Goal: Task Accomplishment & Management: Use online tool/utility

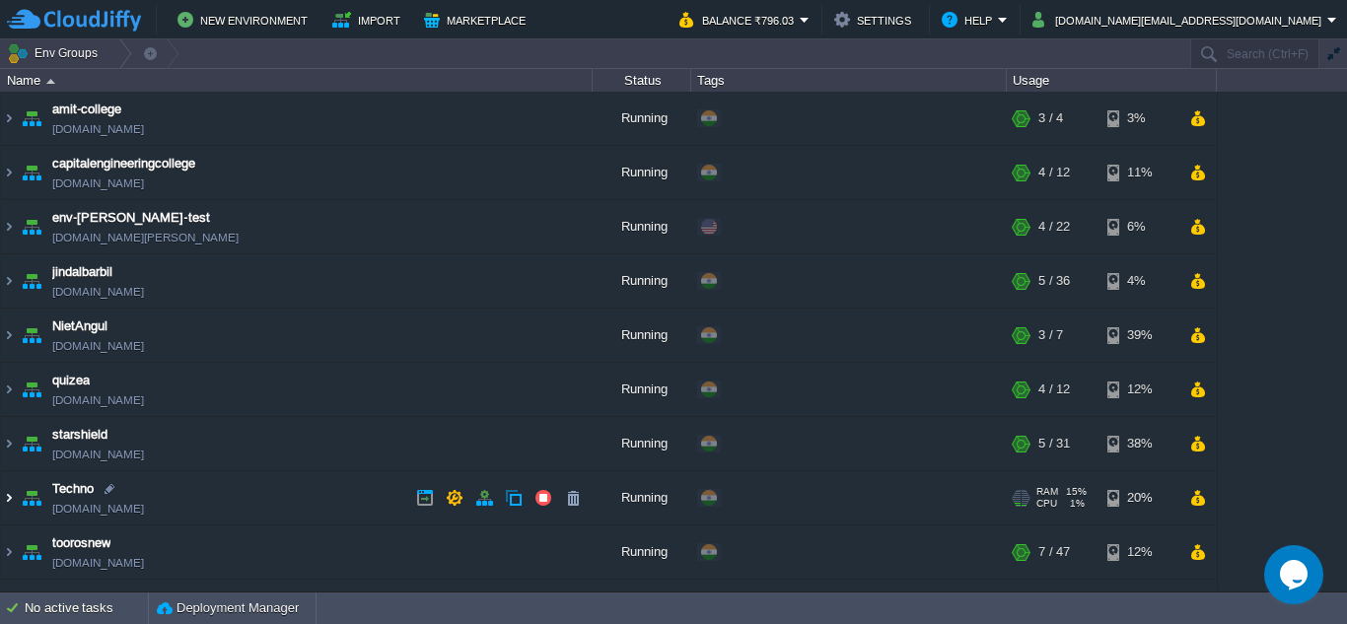
click at [10, 500] on img at bounding box center [9, 497] width 16 height 53
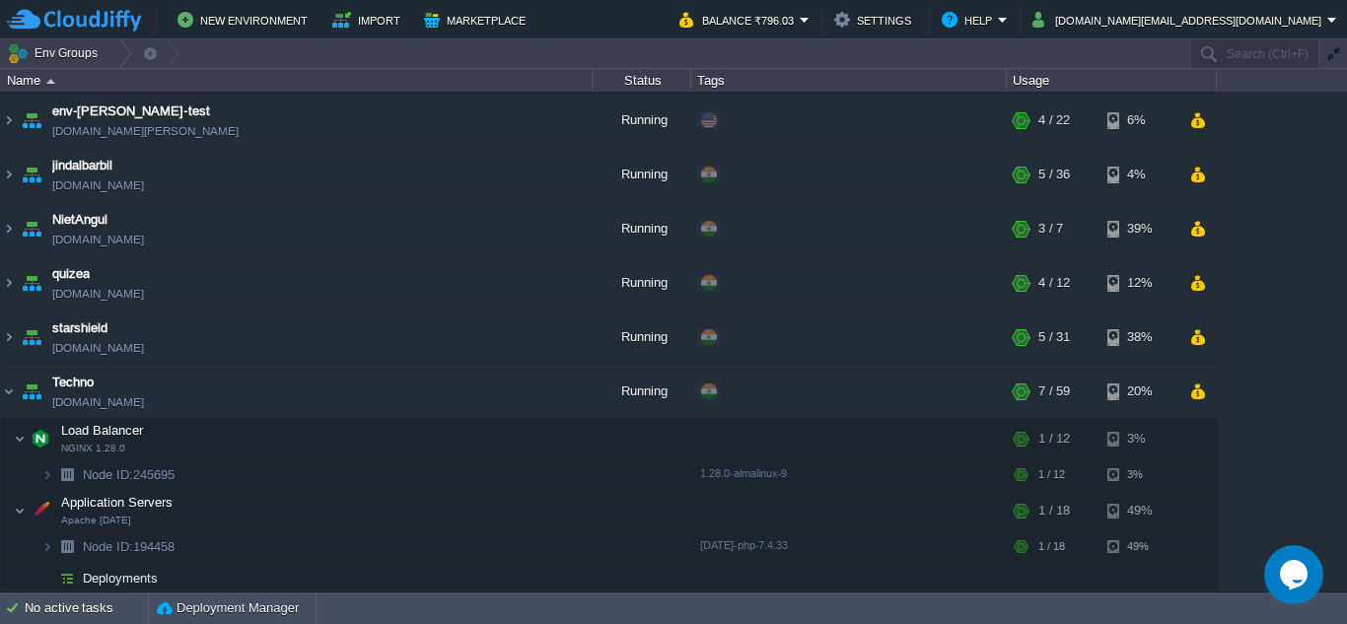
scroll to position [296, 0]
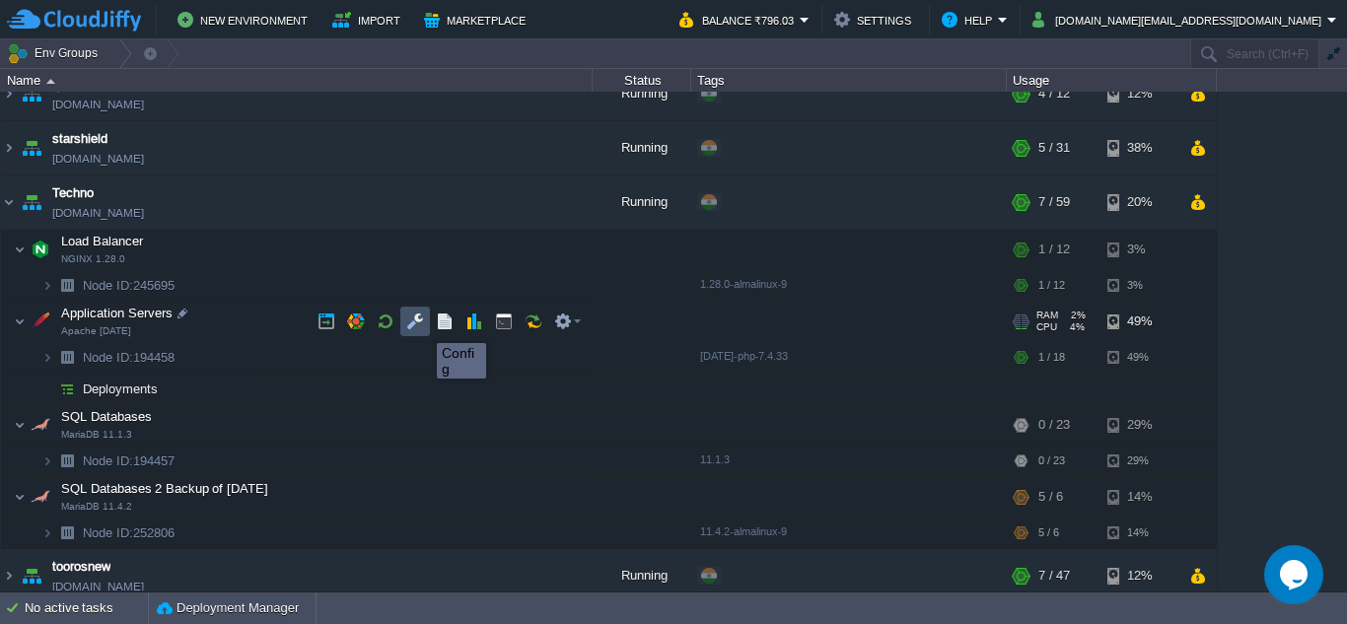
click at [422, 325] on button "button" at bounding box center [415, 321] width 18 height 18
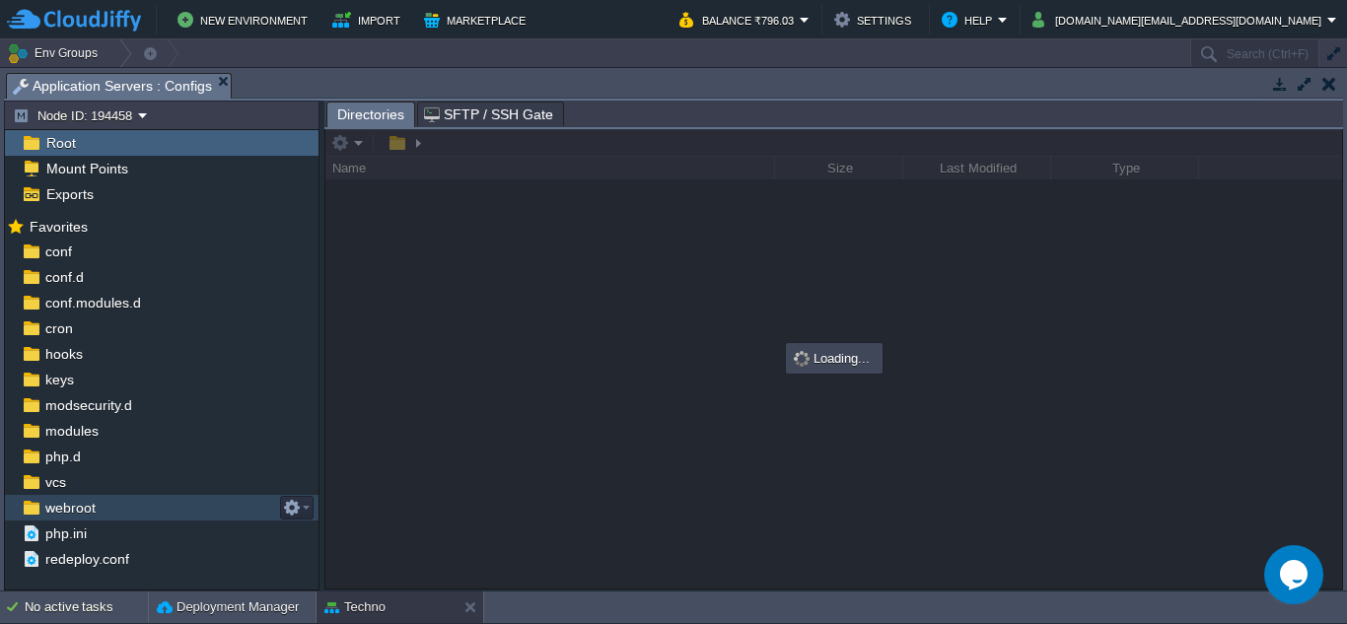
click at [58, 506] on span "webroot" at bounding box center [69, 508] width 57 height 18
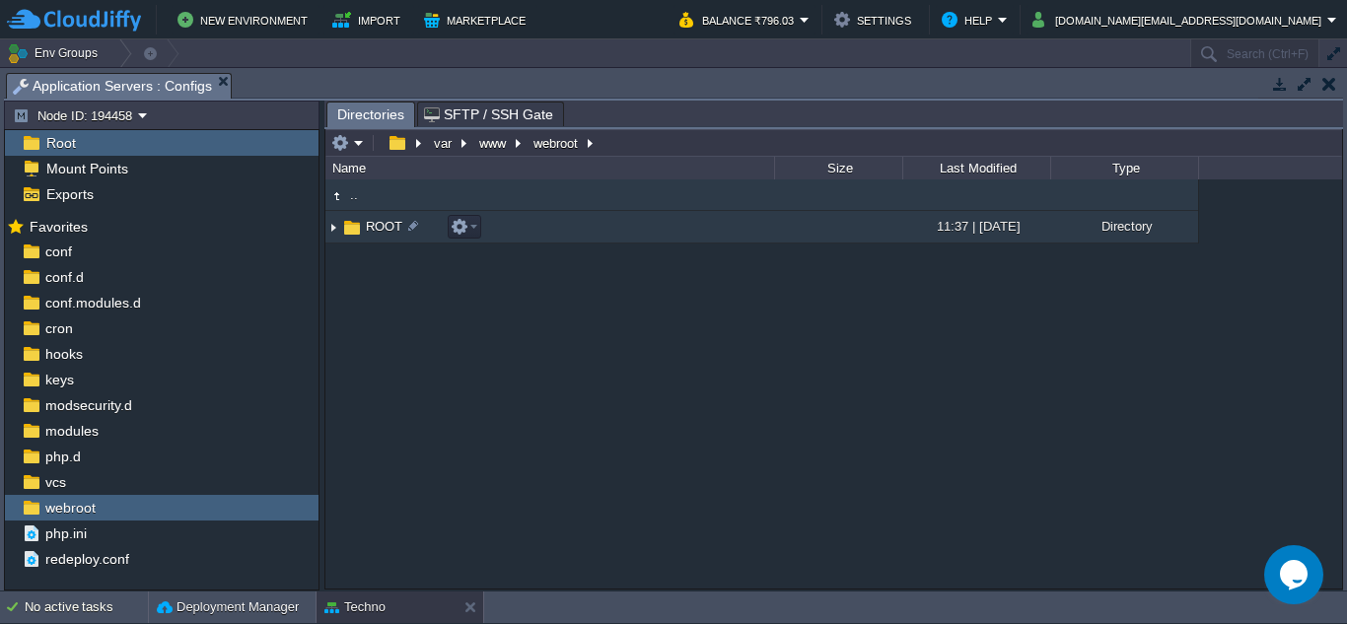
click at [336, 232] on img at bounding box center [333, 227] width 16 height 31
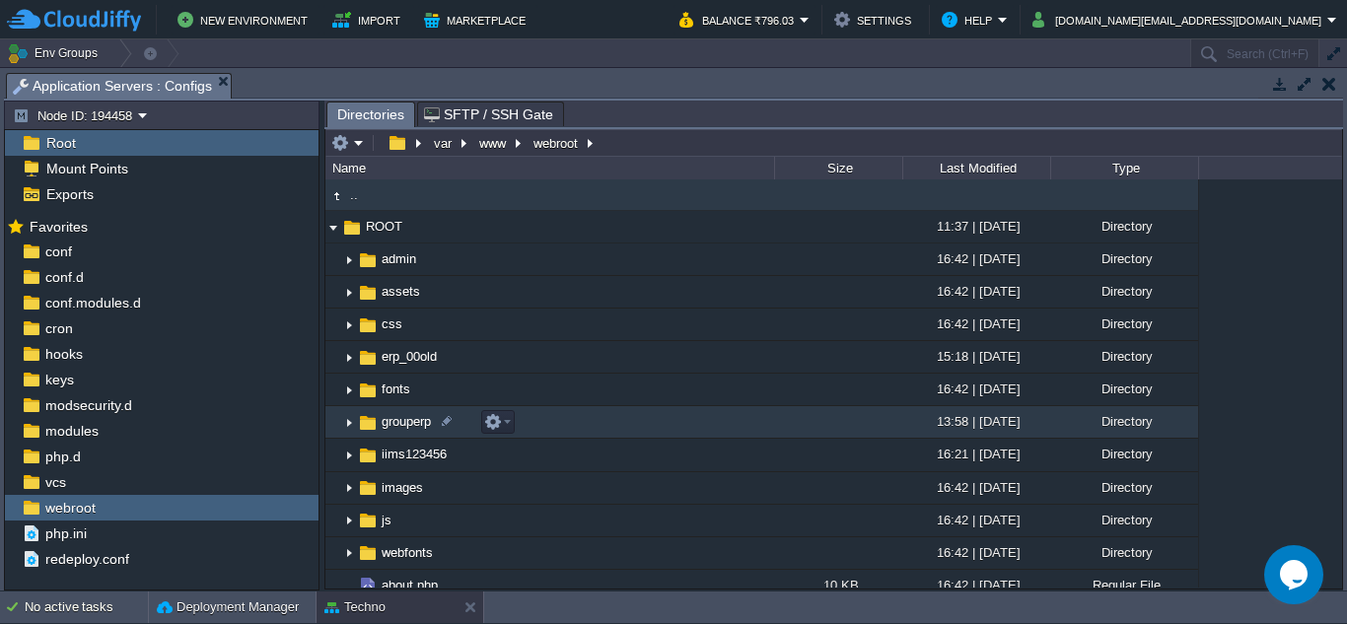
click at [347, 424] on img at bounding box center [349, 422] width 16 height 31
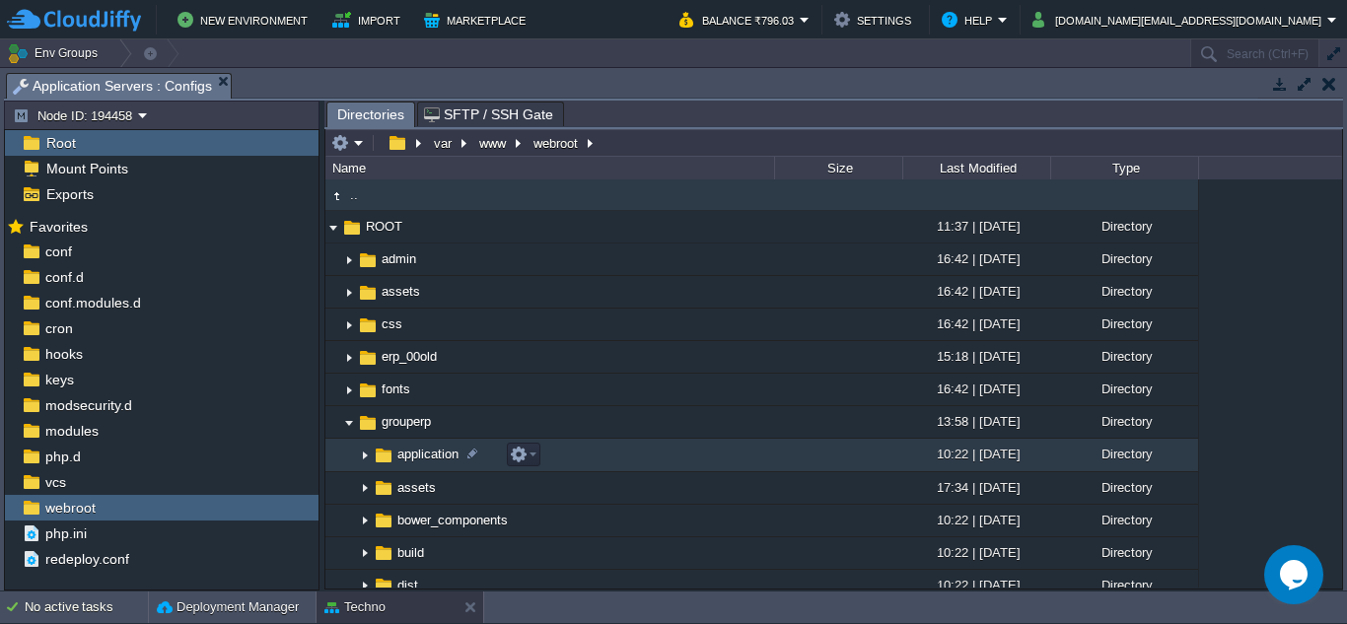
click at [362, 457] on img at bounding box center [365, 456] width 16 height 31
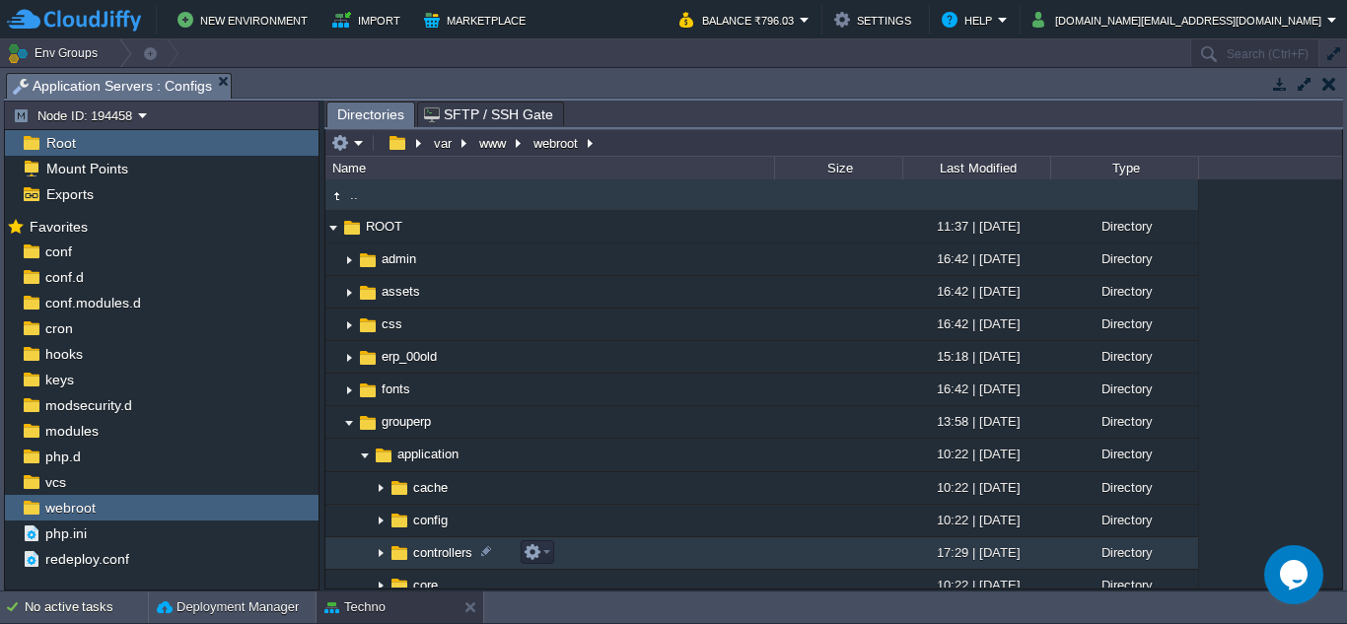
click at [380, 554] on img at bounding box center [381, 553] width 16 height 31
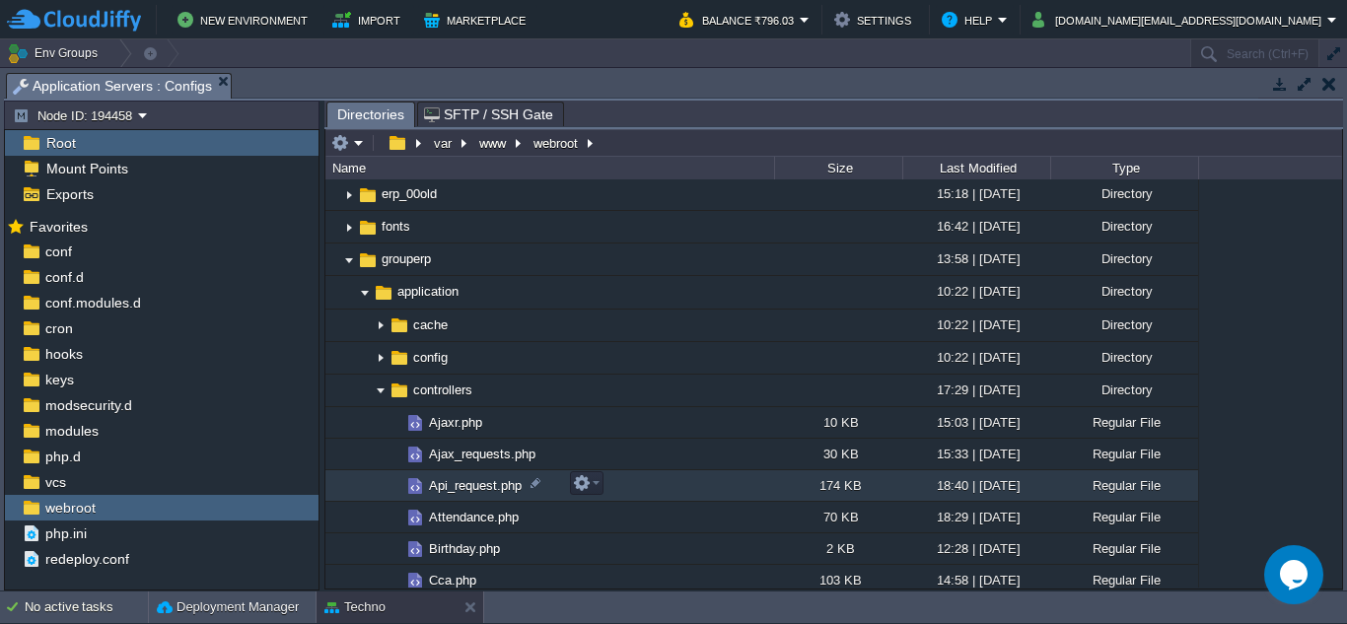
scroll to position [197, 0]
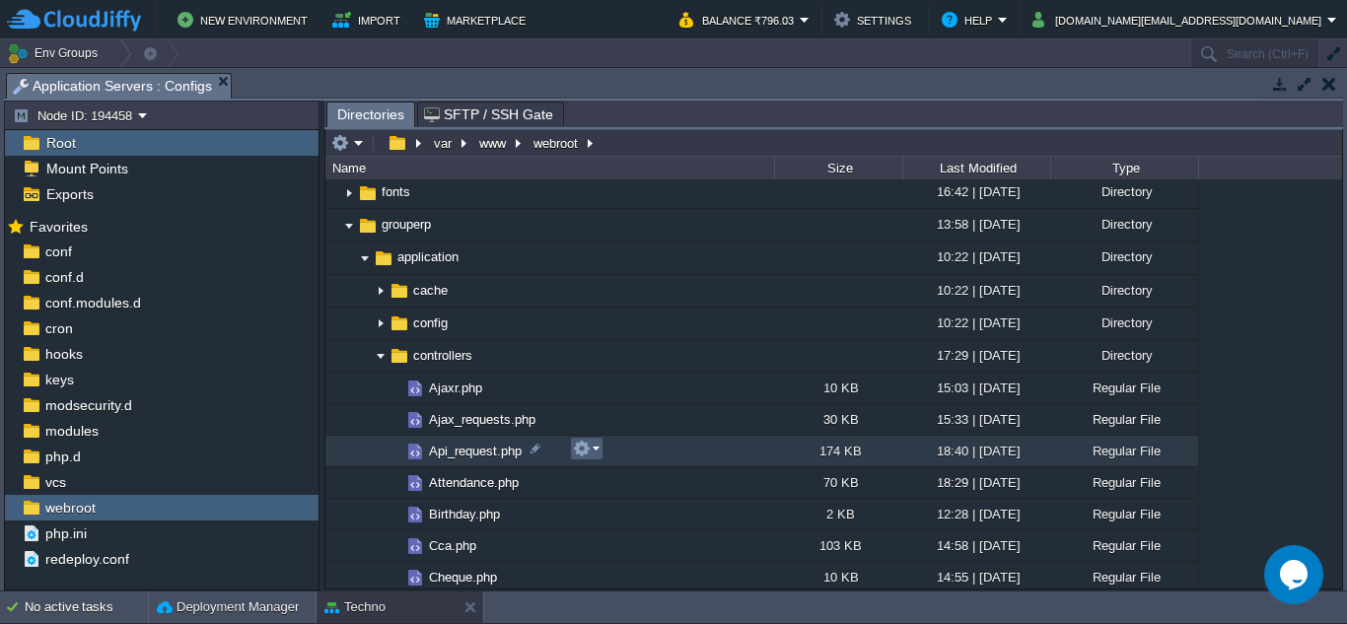
click at [595, 447] on em at bounding box center [586, 449] width 27 height 18
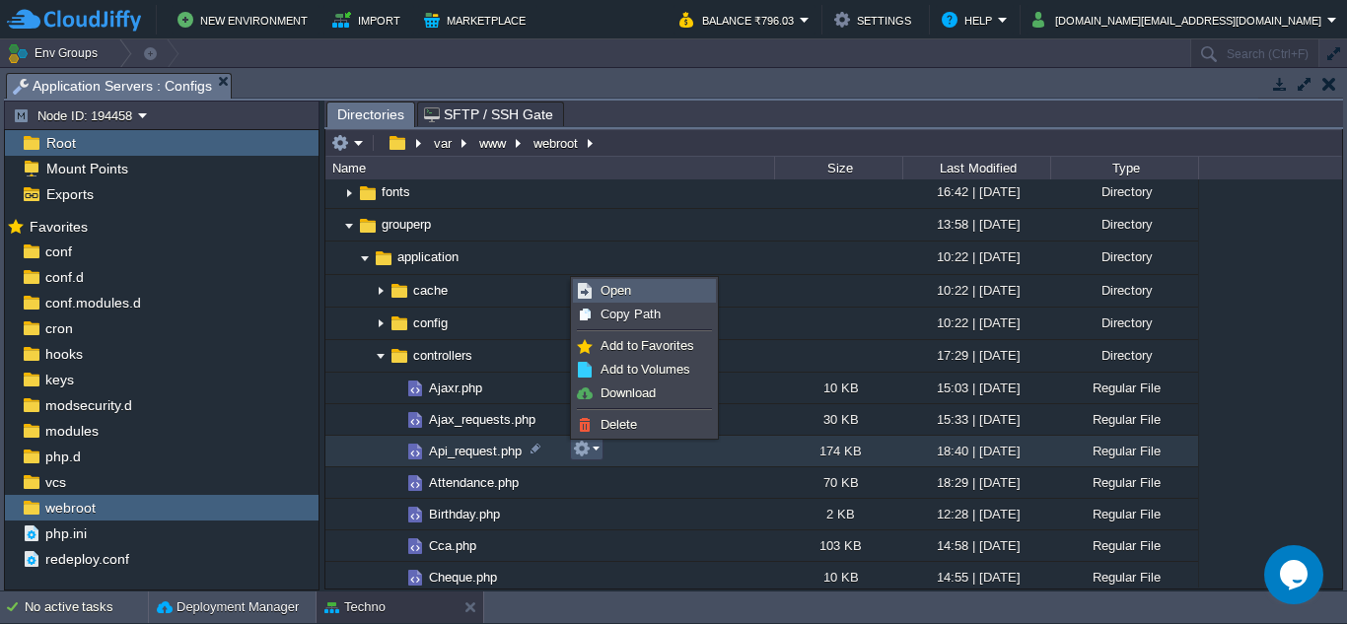
click at [609, 289] on span "Open" at bounding box center [615, 290] width 31 height 15
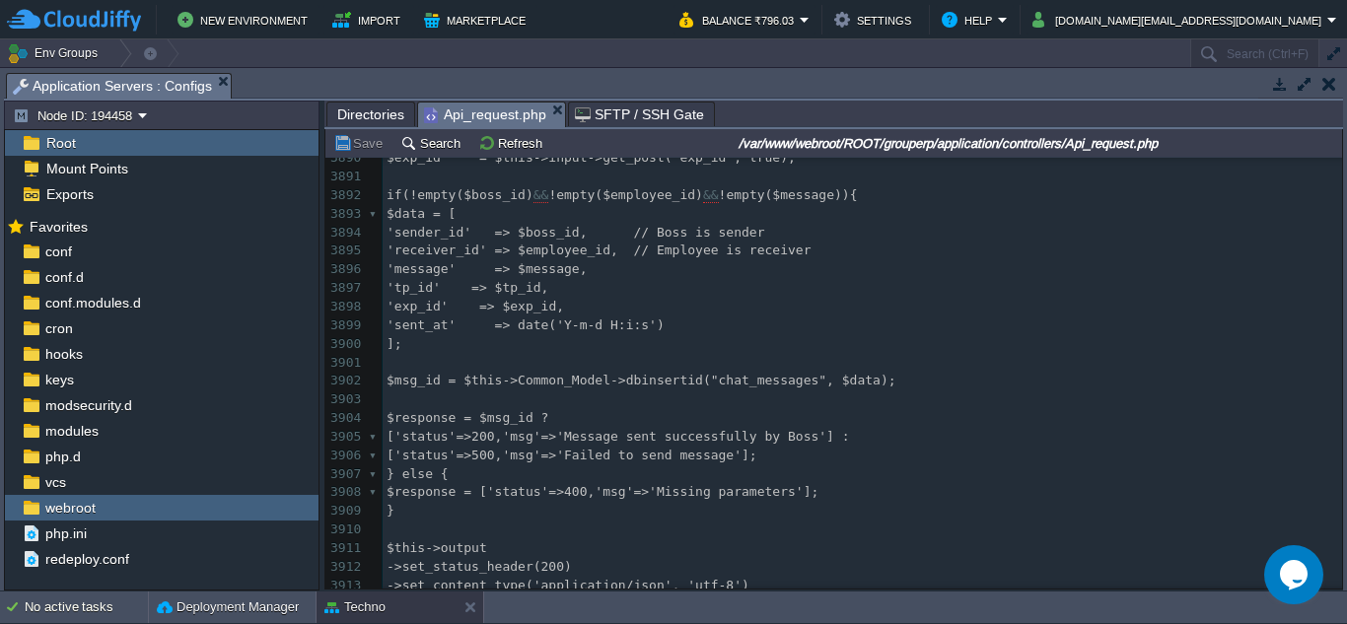
scroll to position [74587, 0]
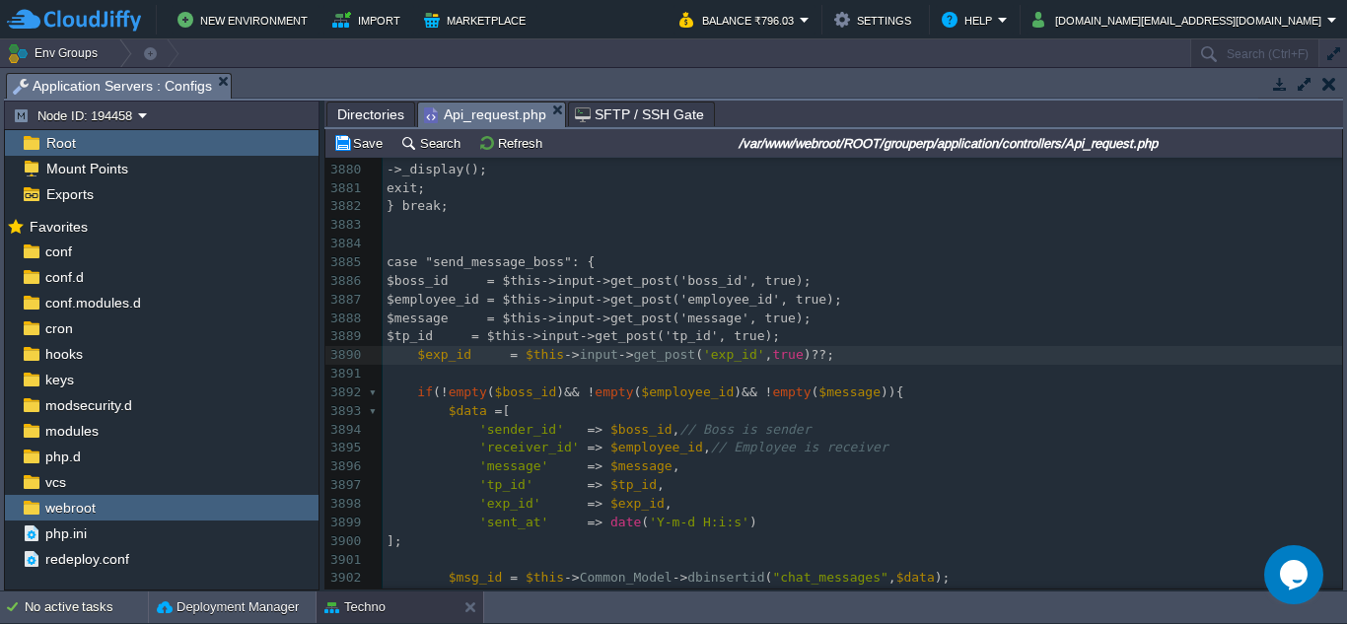
type textarea "?? ''"
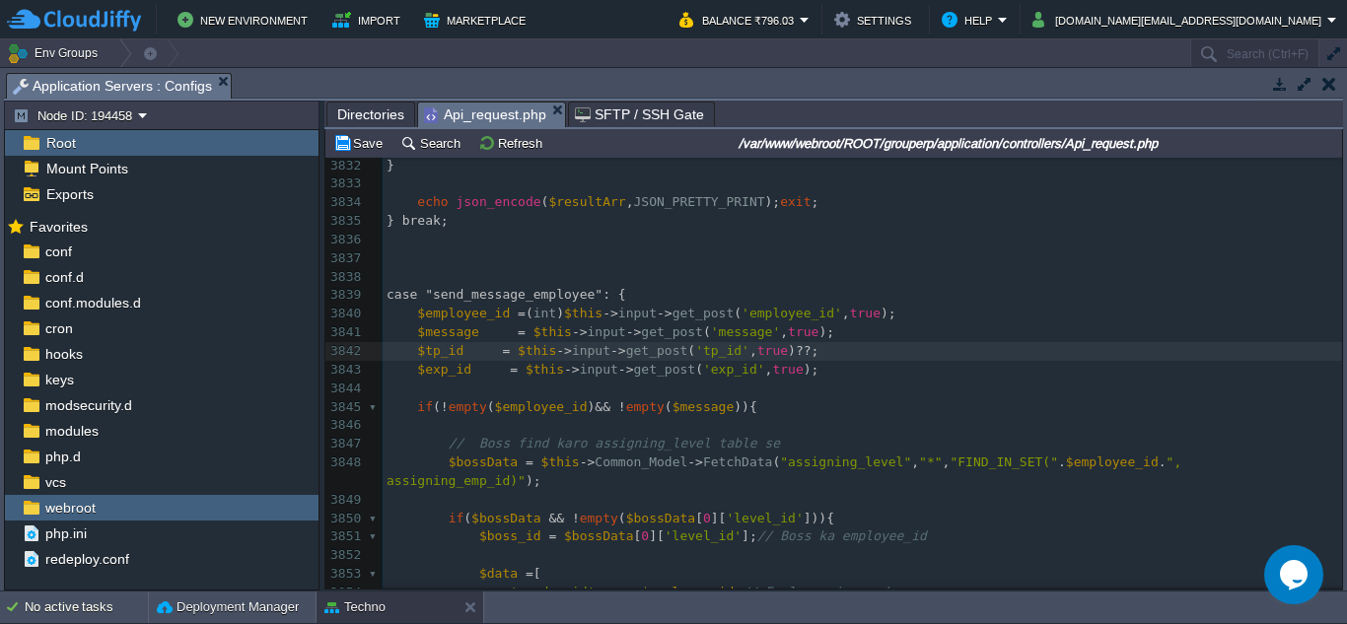
type textarea "?? ''"
click at [765, 307] on pre "$employee_id = ( int ) $this -> input -> get_post ( 'employee_id' , true );" at bounding box center [861, 314] width 959 height 19
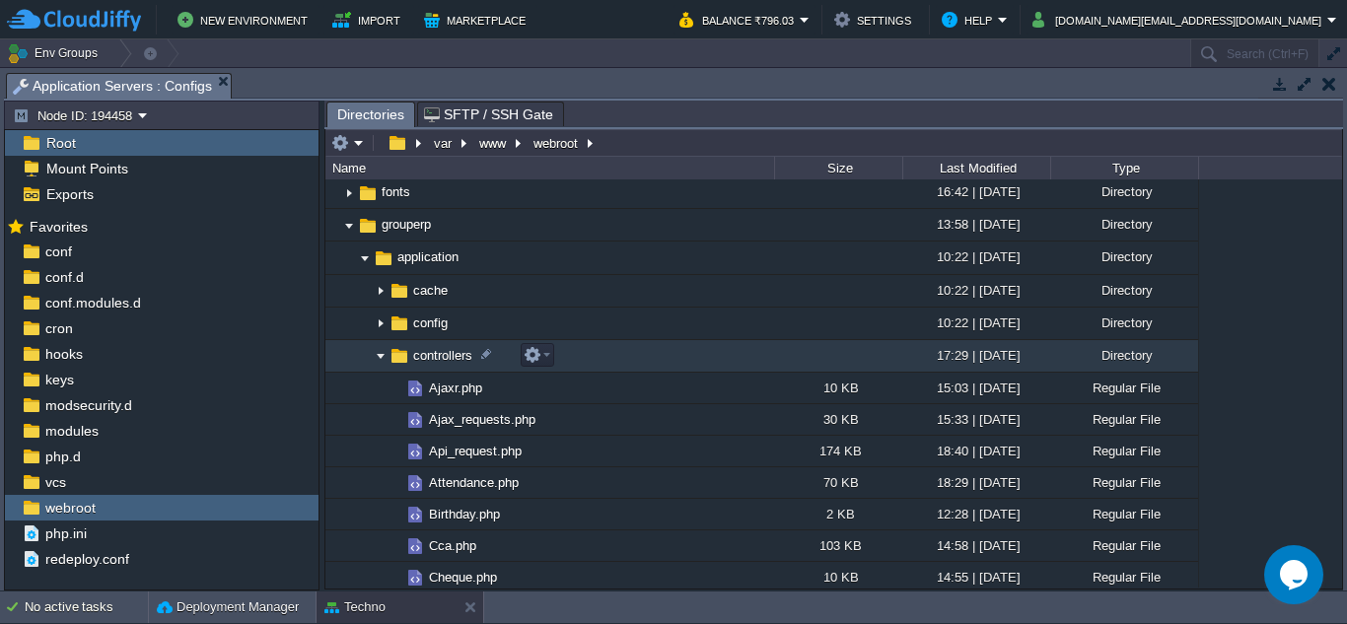
click at [383, 358] on img at bounding box center [381, 356] width 16 height 31
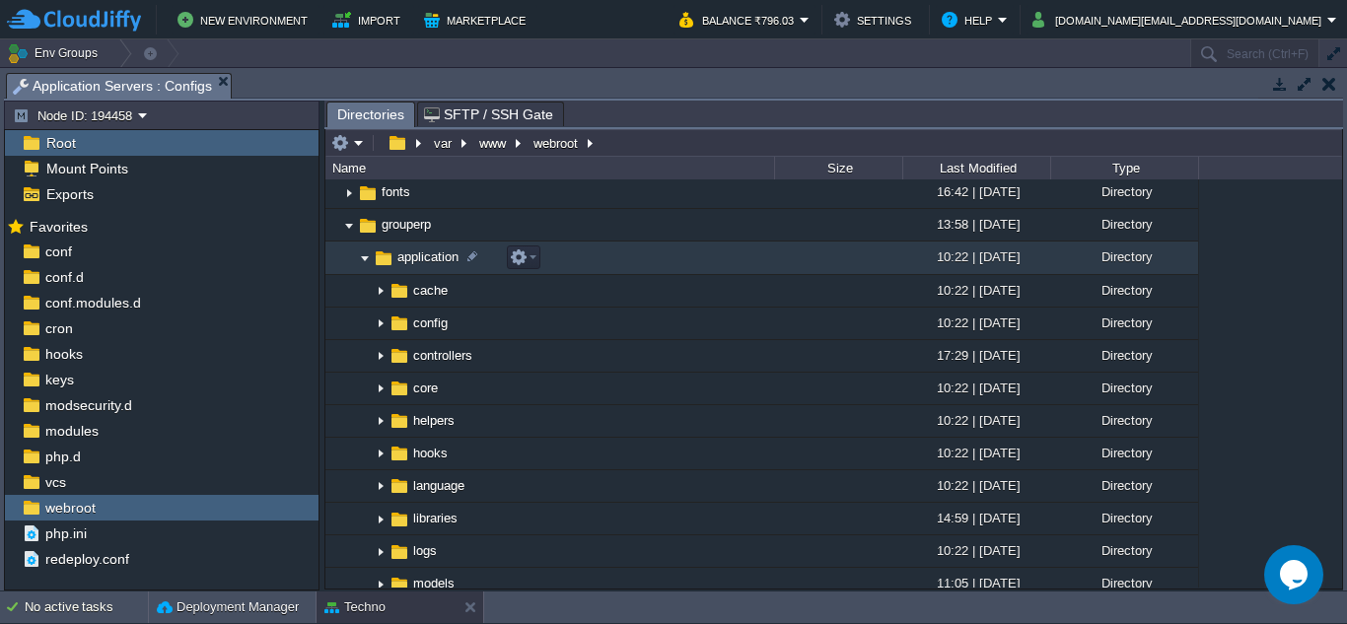
click at [366, 257] on img at bounding box center [365, 258] width 16 height 31
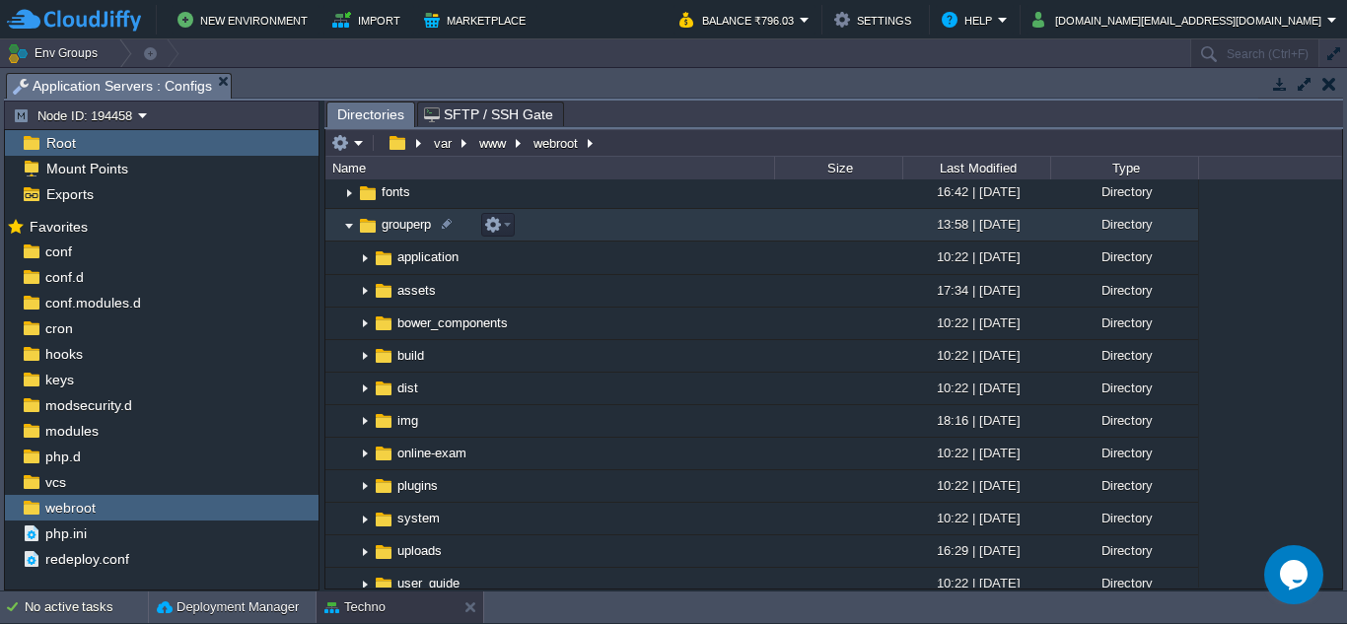
click at [348, 232] on img at bounding box center [349, 225] width 16 height 31
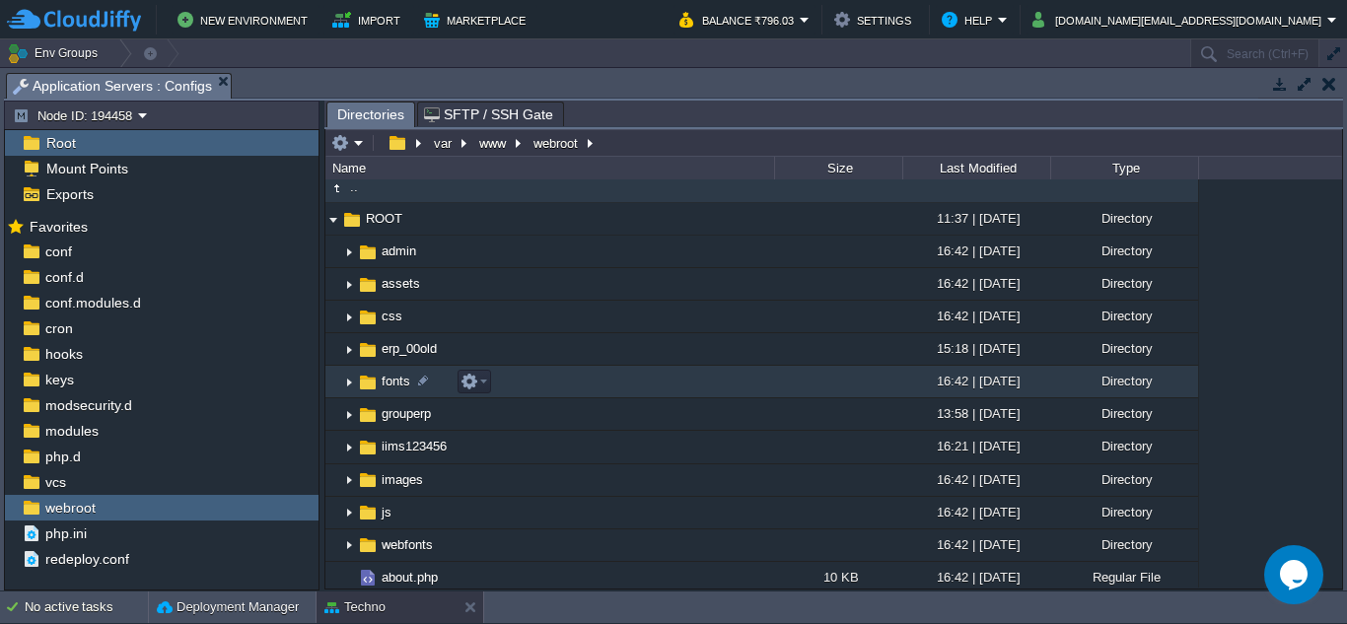
scroll to position [0, 0]
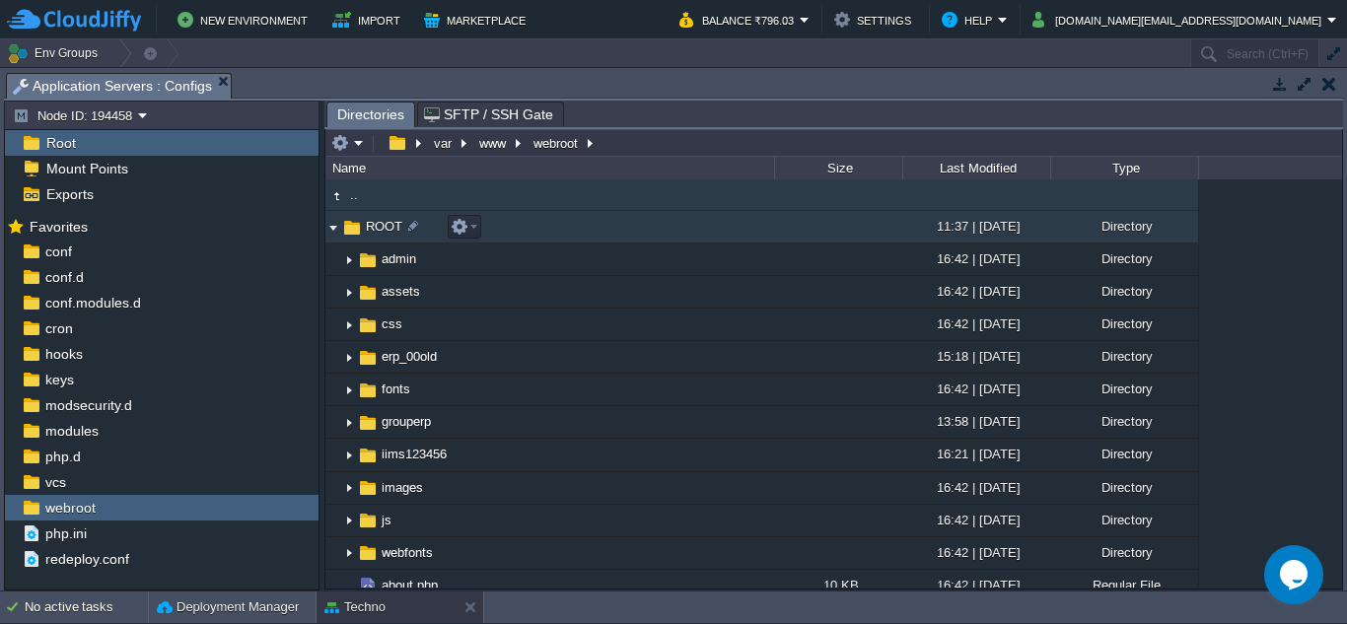
click at [334, 232] on img at bounding box center [333, 227] width 16 height 31
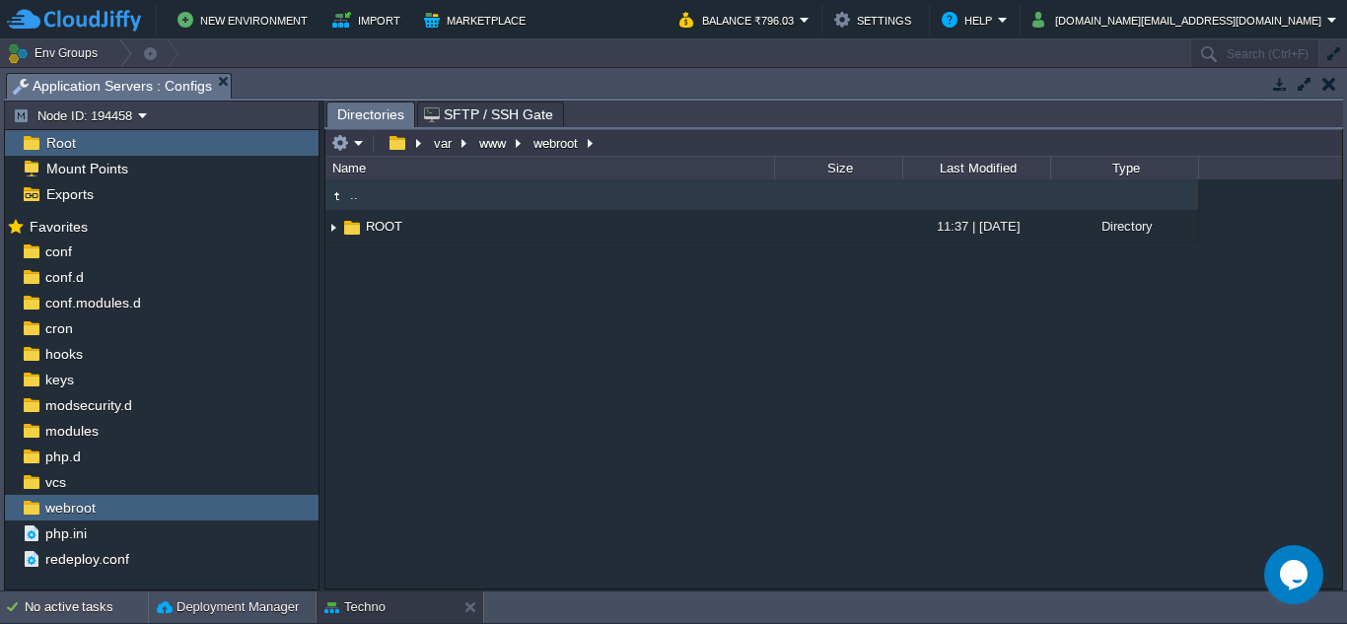
click at [1333, 89] on button "button" at bounding box center [1329, 84] width 14 height 18
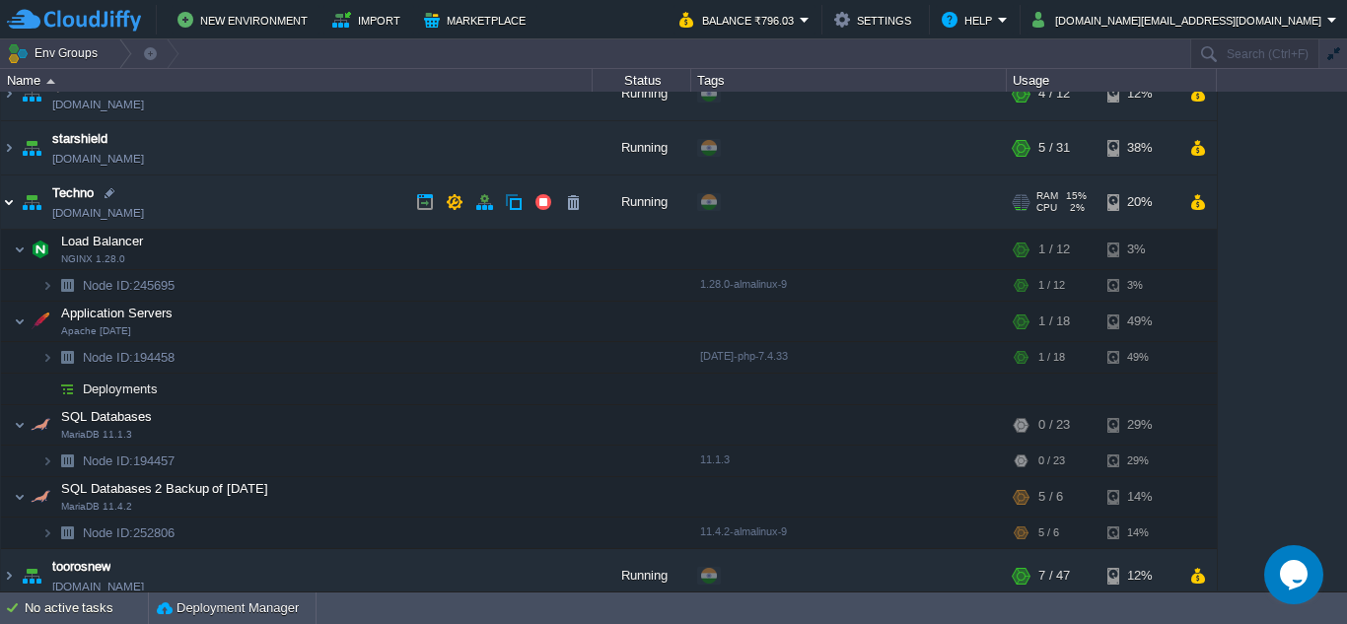
click at [8, 203] on img at bounding box center [9, 201] width 16 height 53
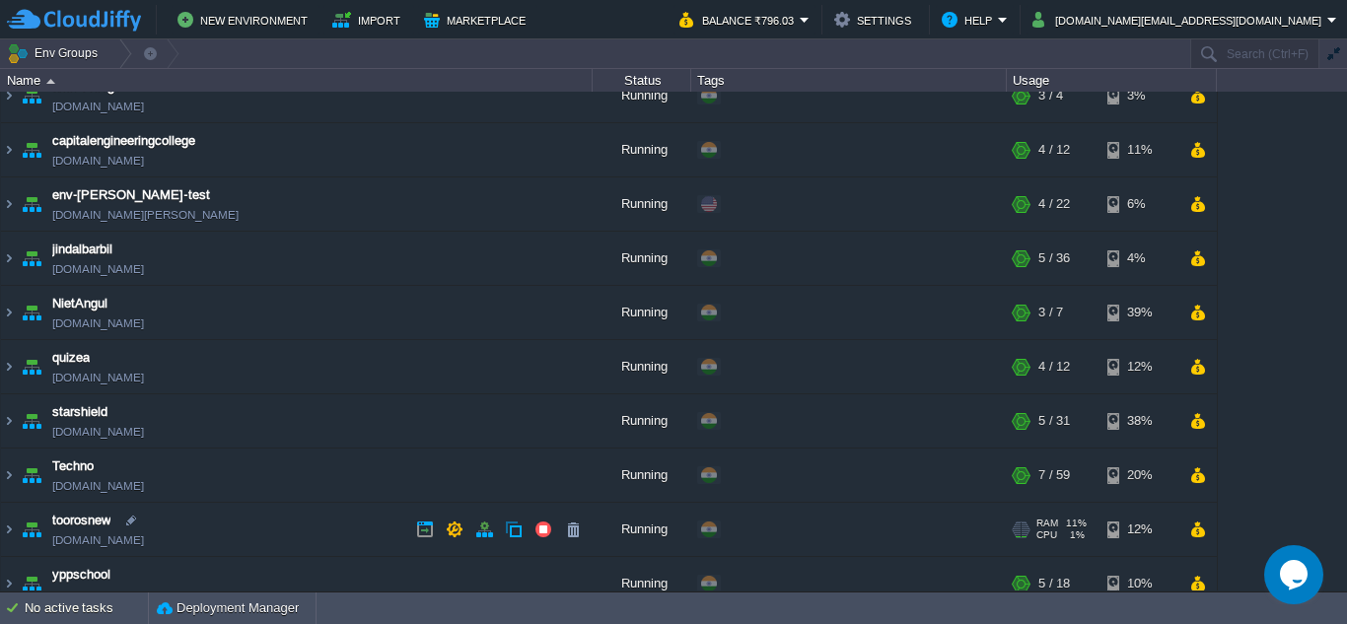
scroll to position [43, 0]
